Goal: Navigation & Orientation: Find specific page/section

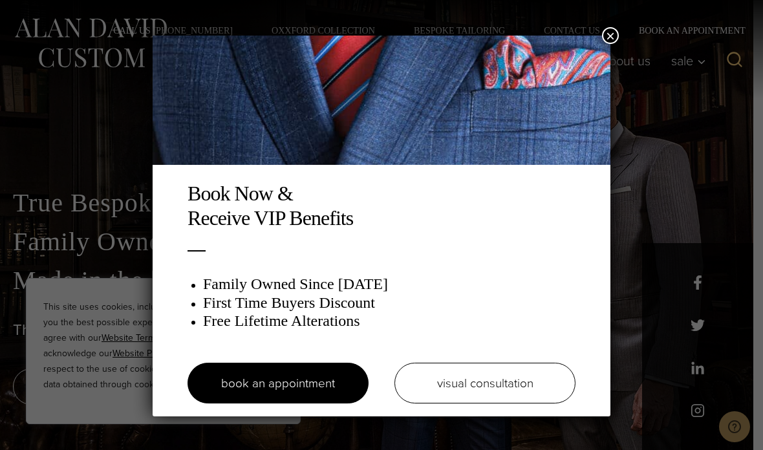
click at [505, 259] on div "Book Now & Receive VIP Benefits Family Owned Since 1913 First Time Buyers Disco…" at bounding box center [382, 298] width 414 height 235
click at [609, 36] on button "×" at bounding box center [610, 35] width 17 height 17
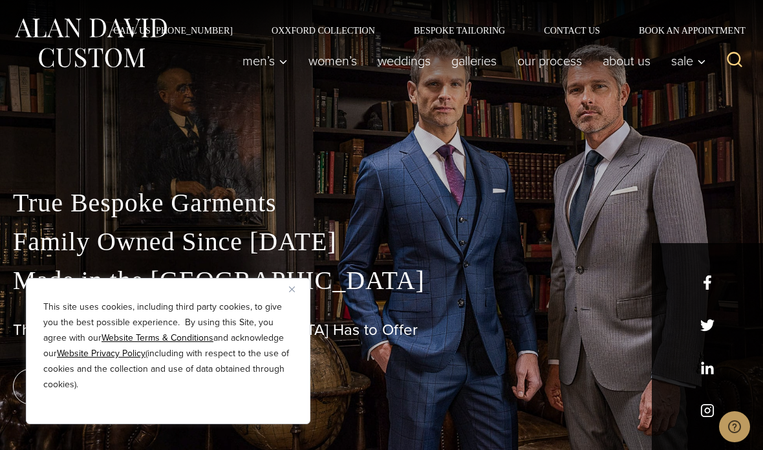
click at [343, 26] on link "Oxxford Collection" at bounding box center [323, 30] width 142 height 9
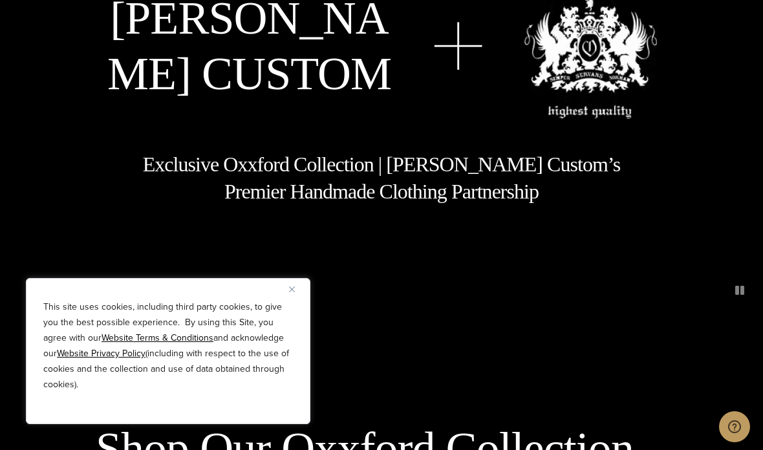
scroll to position [137, 0]
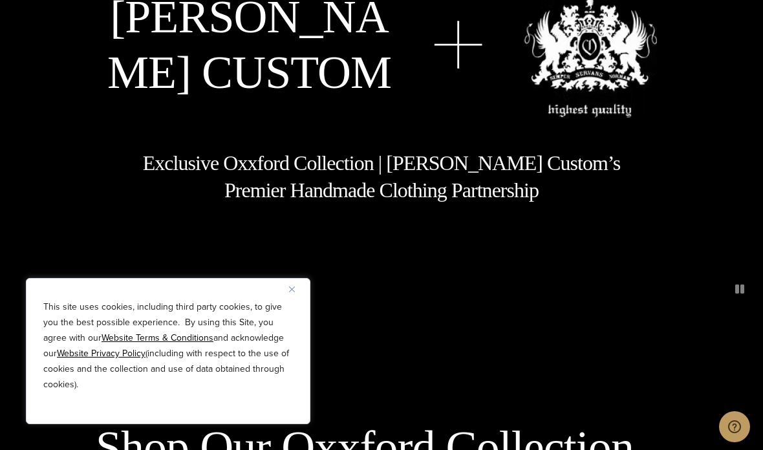
click at [295, 297] on button "Close" at bounding box center [297, 289] width 16 height 16
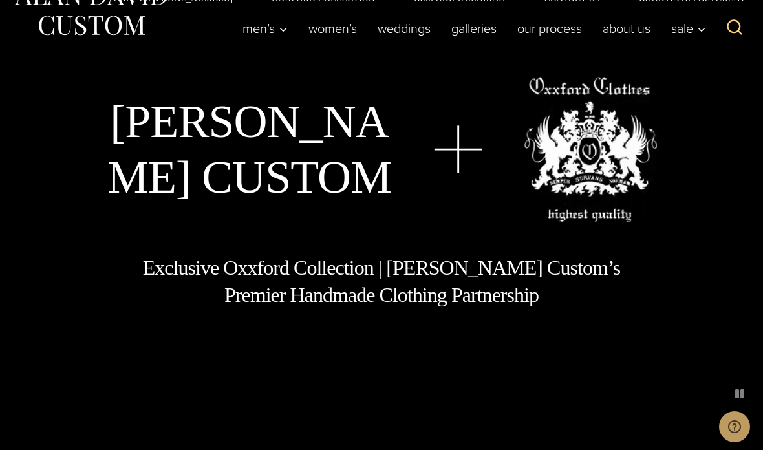
scroll to position [0, 0]
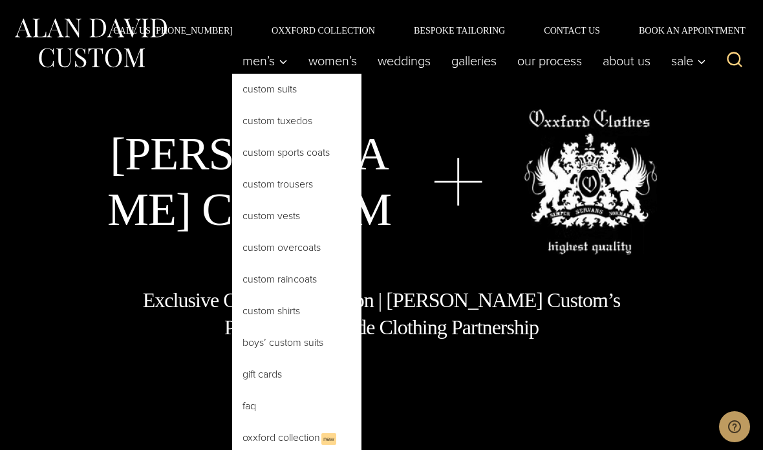
click at [287, 90] on link "Custom Suits" at bounding box center [296, 89] width 129 height 31
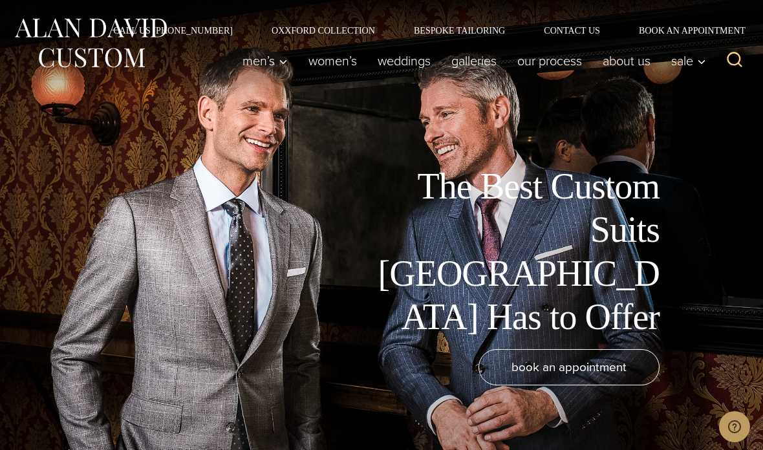
click at [637, 209] on div "The Best Custom Suits [GEOGRAPHIC_DATA] Has to Offer book an appointment" at bounding box center [381, 225] width 763 height 450
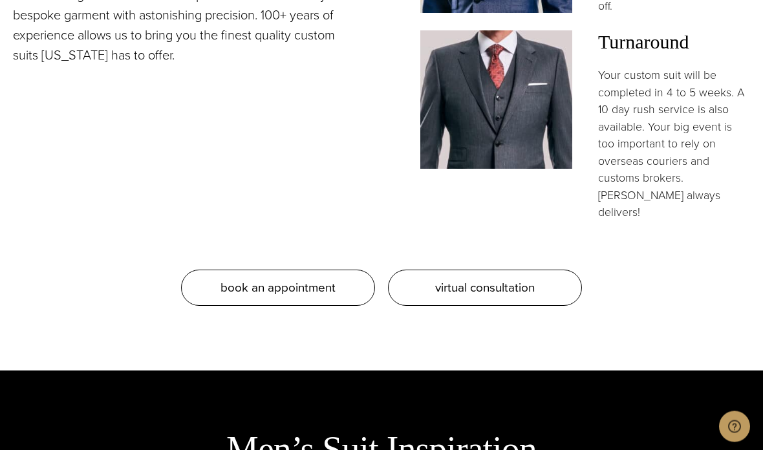
scroll to position [1242, 0]
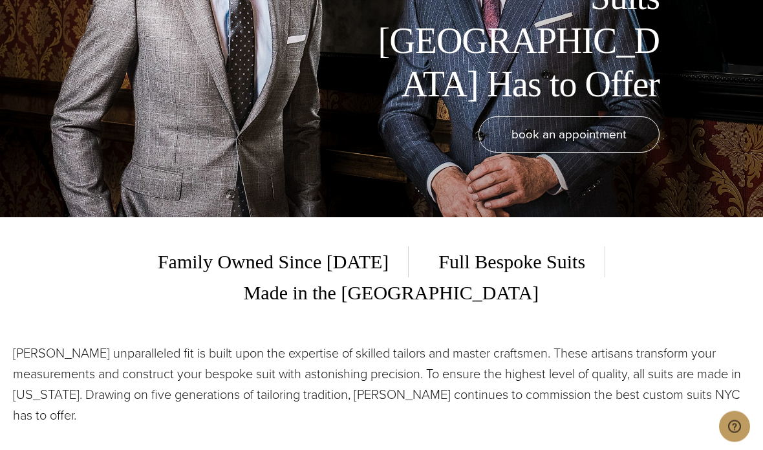
scroll to position [0, 0]
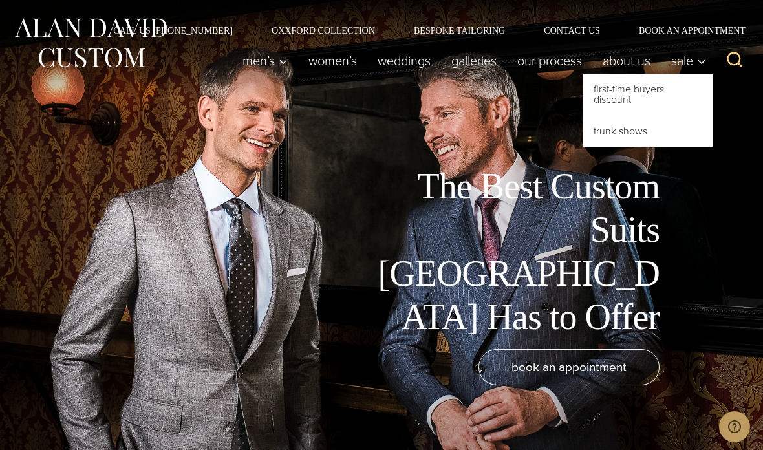
click at [644, 187] on div "The Best Custom Suits [GEOGRAPHIC_DATA] Has to Offer book an appointment" at bounding box center [381, 225] width 763 height 450
